Goal: Task Accomplishment & Management: Manage account settings

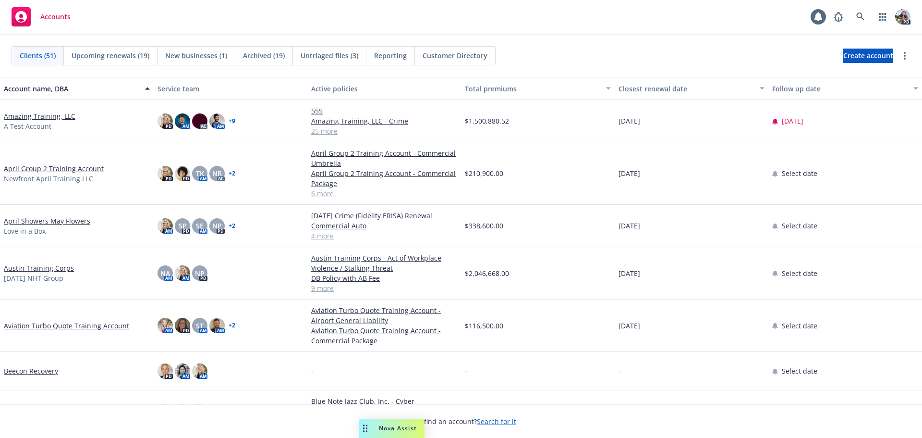
click at [52, 116] on link "Amazing Training, LLC" at bounding box center [40, 116] width 72 height 10
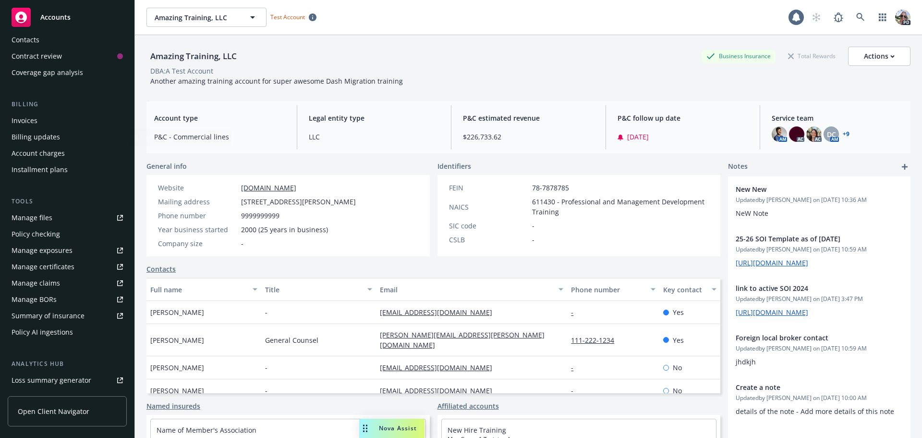
scroll to position [221, 0]
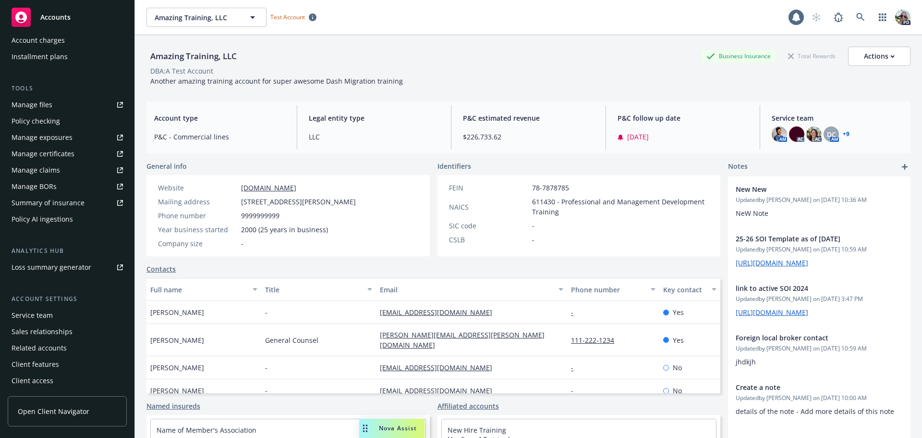
click at [53, 316] on div "Service team" at bounding box center [67, 314] width 111 height 15
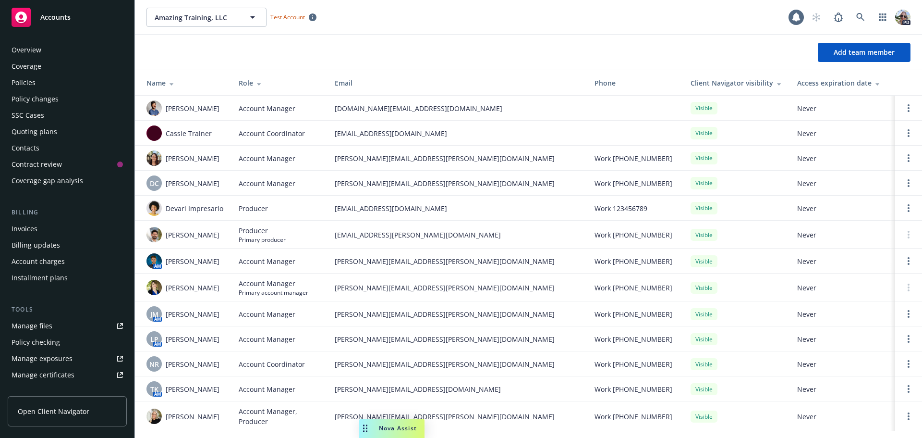
scroll to position [221, 0]
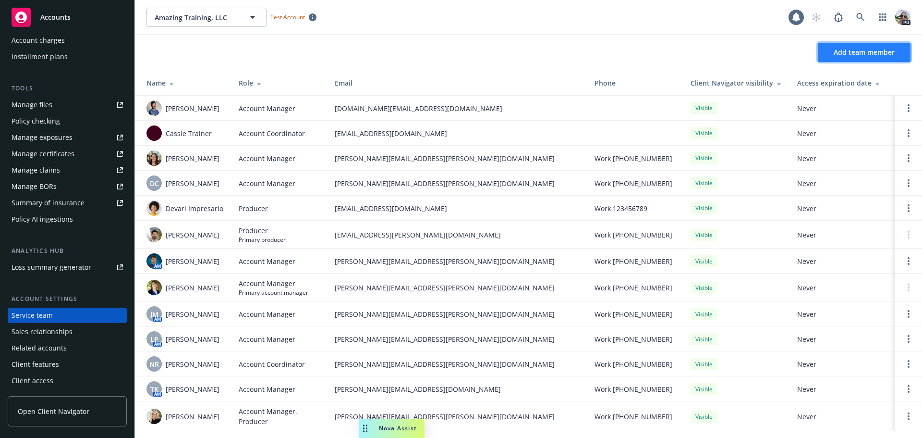
click at [826, 50] on button "Add team member" at bounding box center [864, 52] width 93 height 19
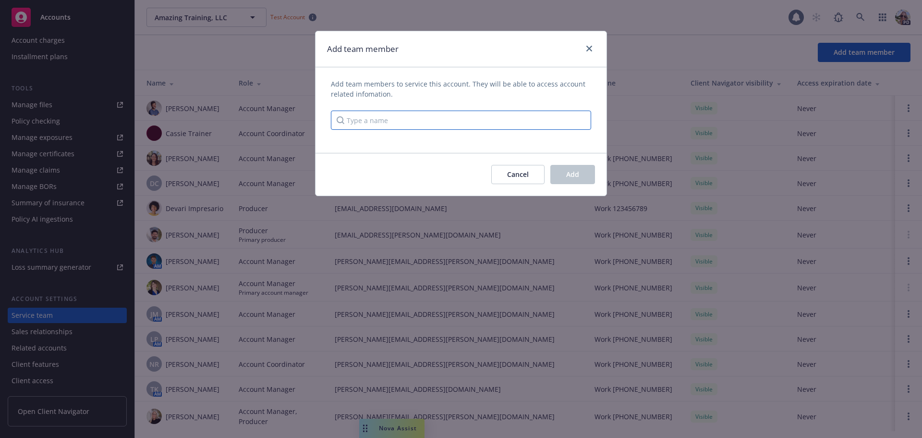
click at [372, 115] on input "Type a name" at bounding box center [461, 119] width 260 height 19
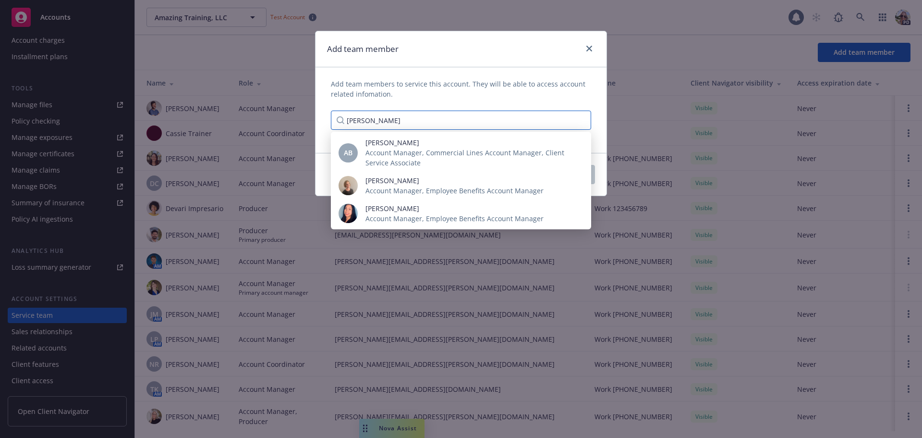
type input "[PERSON_NAME]"
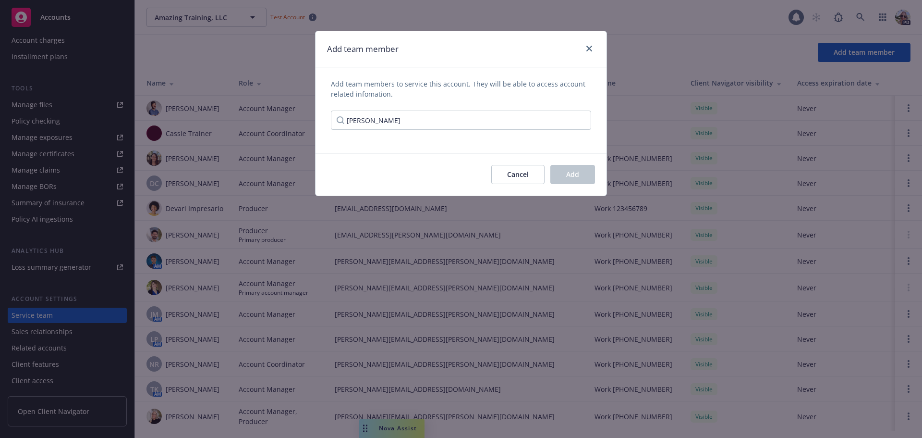
click at [692, 52] on div "Add team member Add team members to service this account. They will be able to …" at bounding box center [461, 219] width 922 height 438
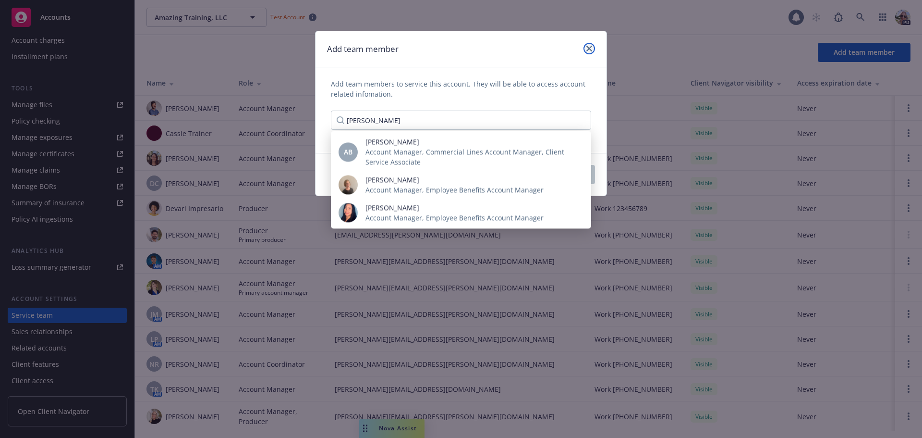
click at [592, 48] on icon "close" at bounding box center [590, 49] width 6 height 6
